Goal: Find specific page/section: Find specific page/section

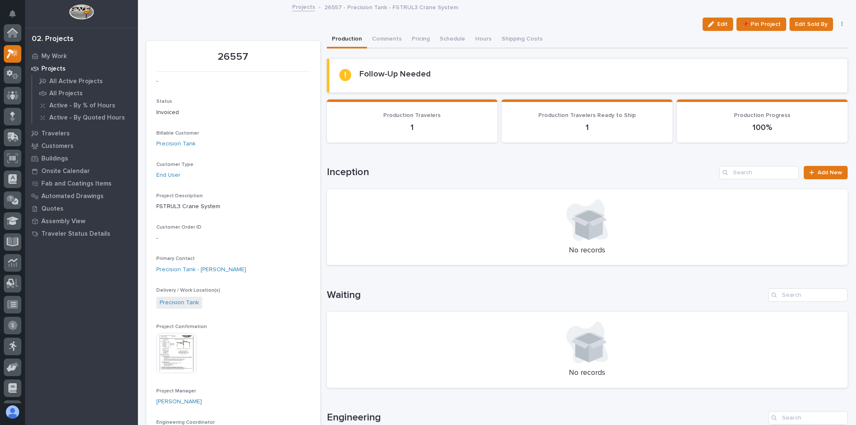
scroll to position [21, 0]
click at [8, 29] on icon at bounding box center [11, 32] width 8 height 9
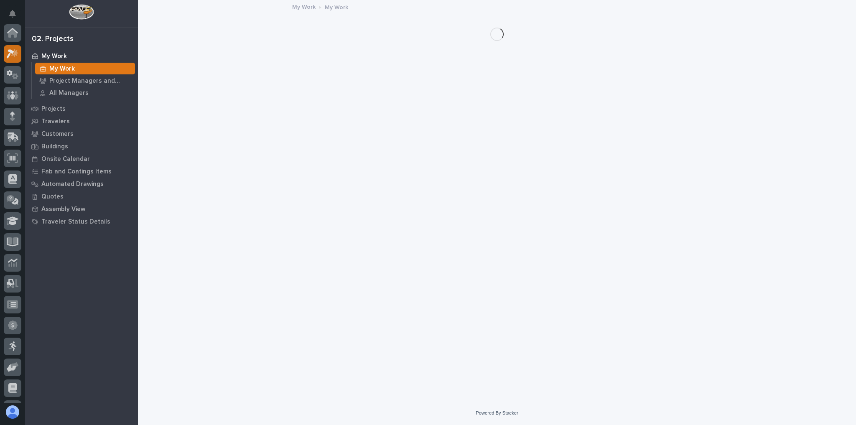
scroll to position [21, 0]
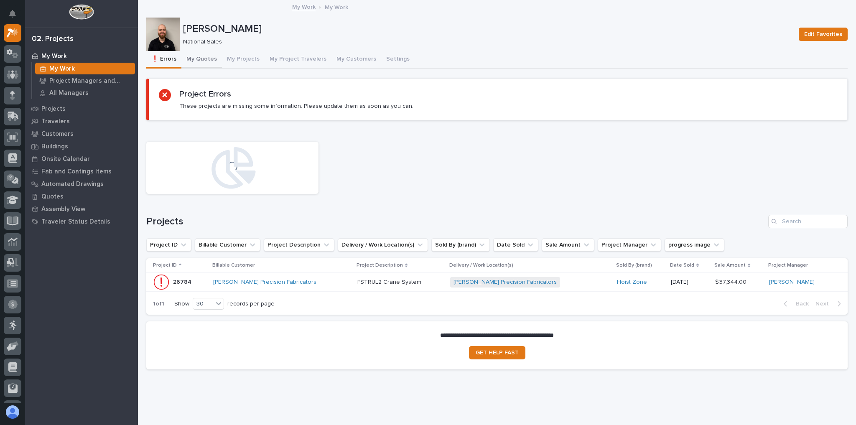
click at [204, 53] on button "My Quotes" at bounding box center [201, 60] width 41 height 18
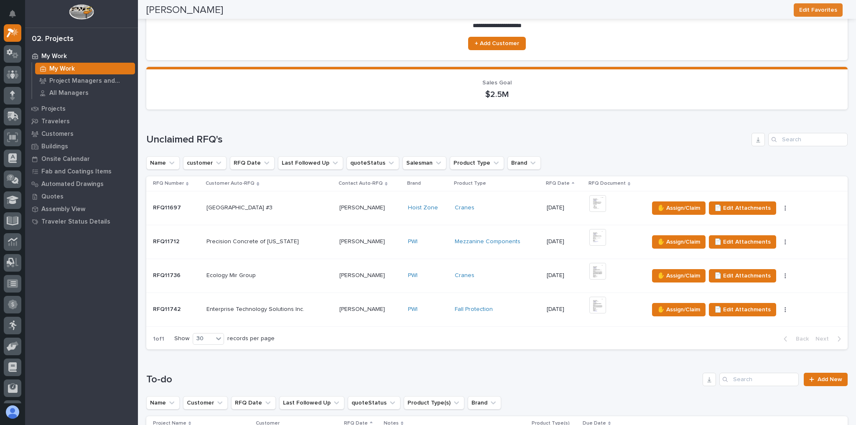
scroll to position [67, 0]
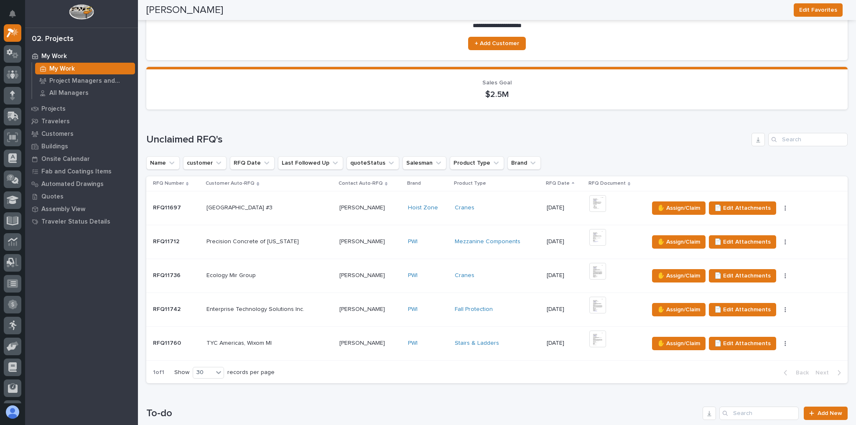
click at [380, 337] on div "[PERSON_NAME] [PERSON_NAME]" at bounding box center [370, 344] width 62 height 14
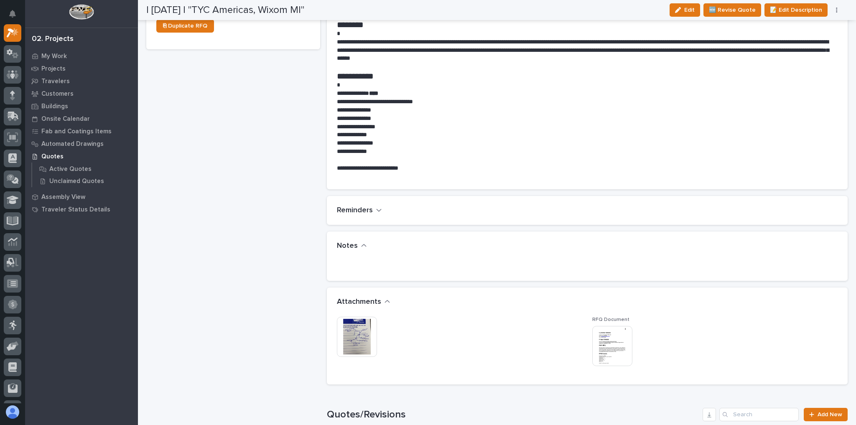
scroll to position [435, 0]
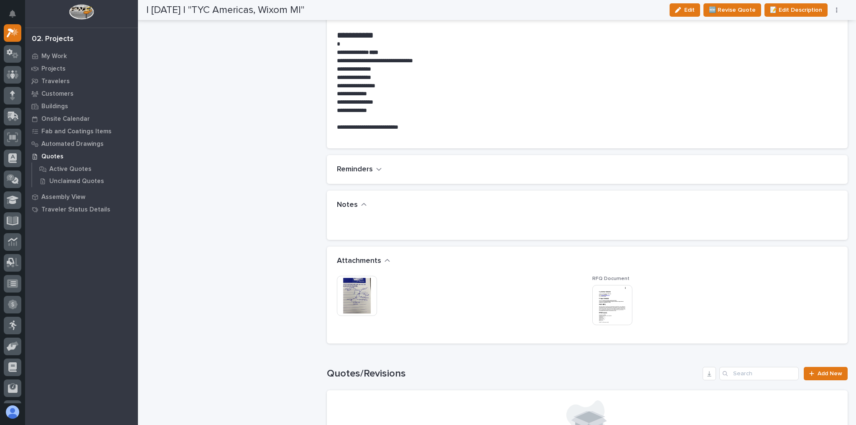
click at [363, 288] on img at bounding box center [357, 296] width 40 height 40
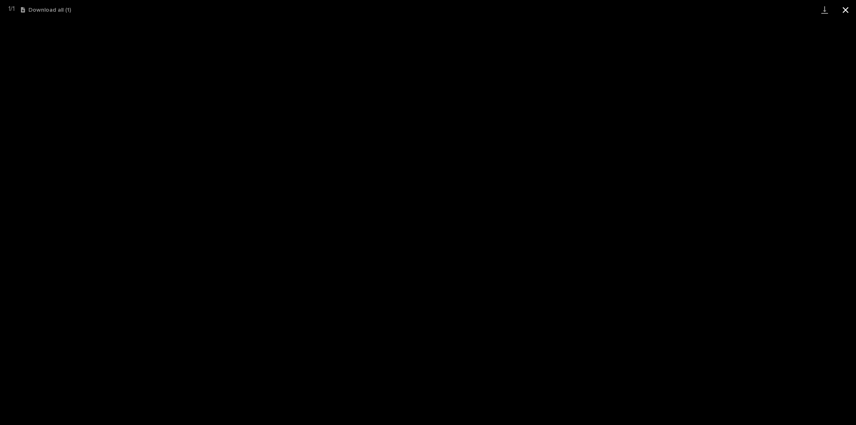
click at [842, 16] on button "Close gallery" at bounding box center [845, 10] width 21 height 20
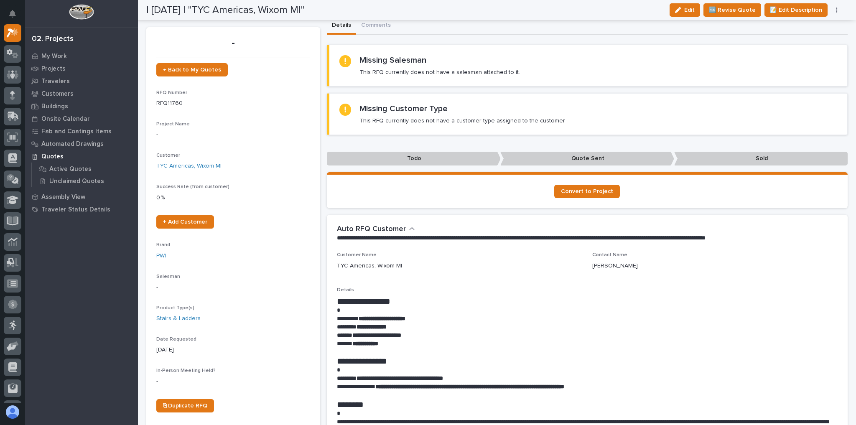
scroll to position [0, 0]
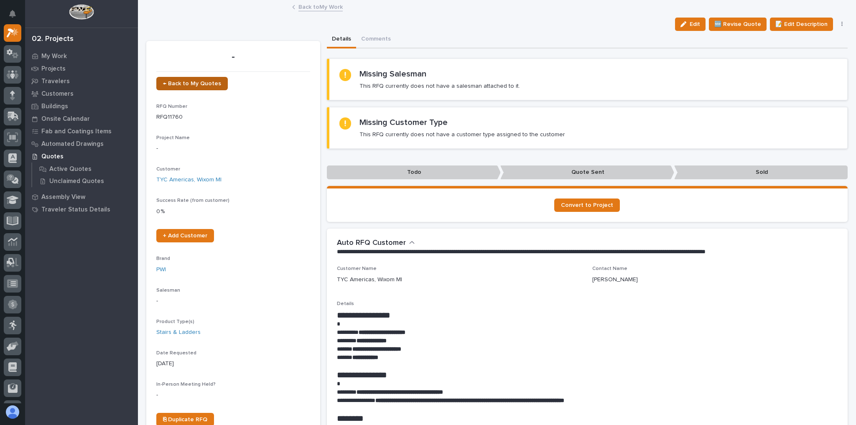
click at [205, 82] on span "← Back to My Quotes" at bounding box center [192, 84] width 58 height 6
